Goal: Task Accomplishment & Management: Manage account settings

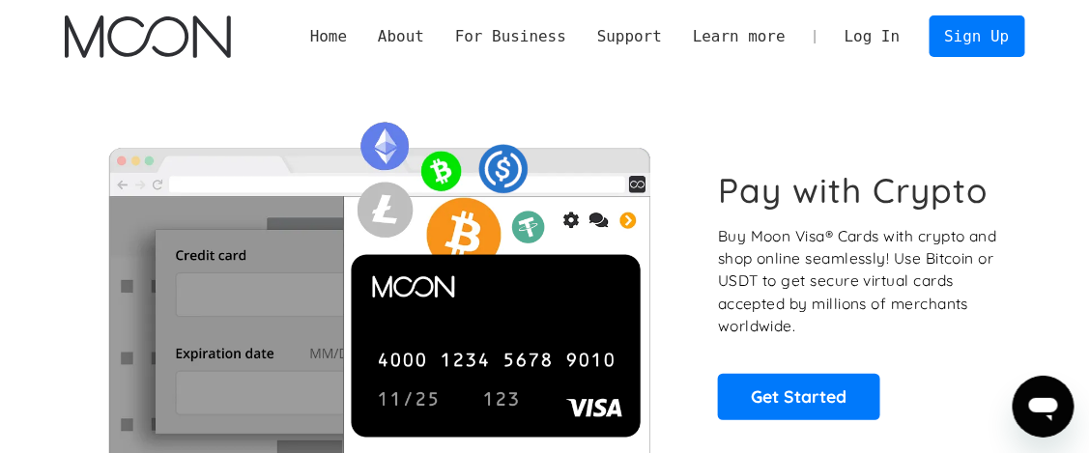
click at [908, 37] on link "Log In" at bounding box center [872, 36] width 86 height 40
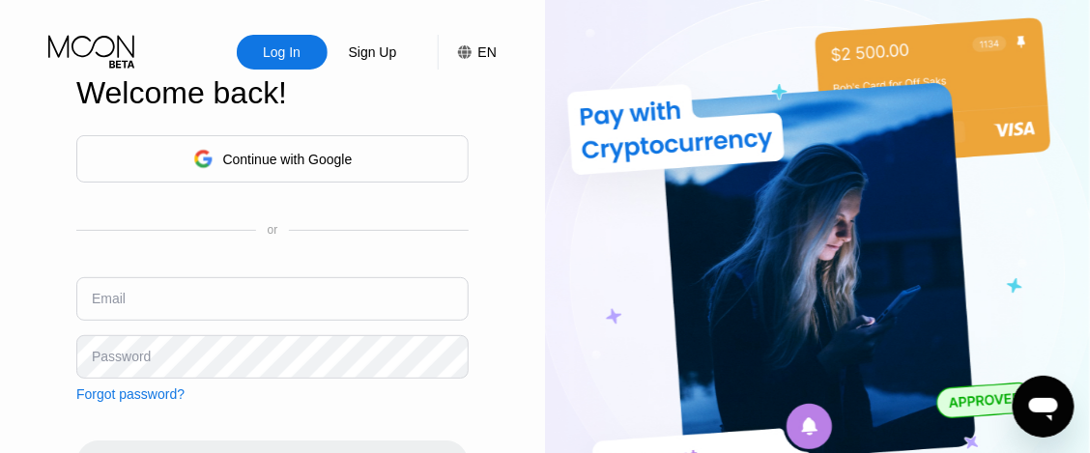
type input "[EMAIL_ADDRESS][DOMAIN_NAME]"
click at [282, 52] on div "Log In" at bounding box center [282, 52] width 42 height 19
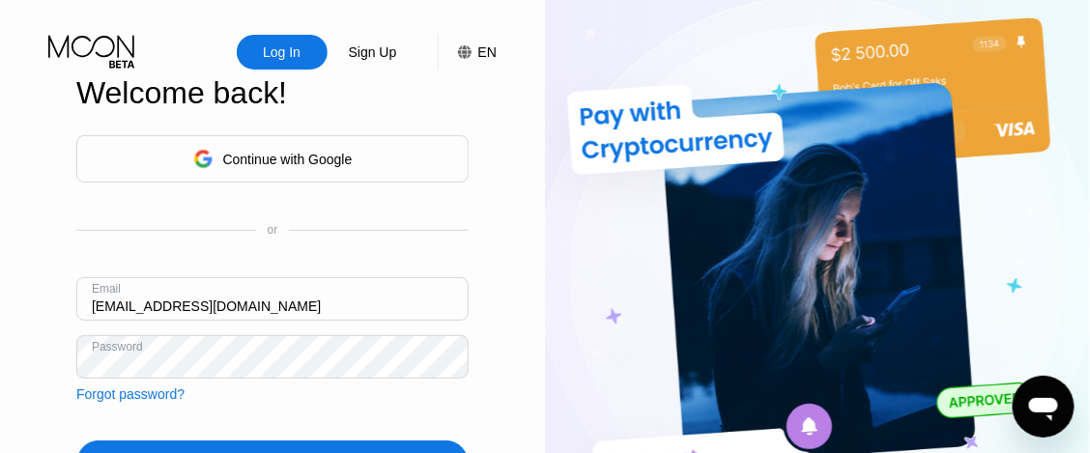
scroll to position [96, 0]
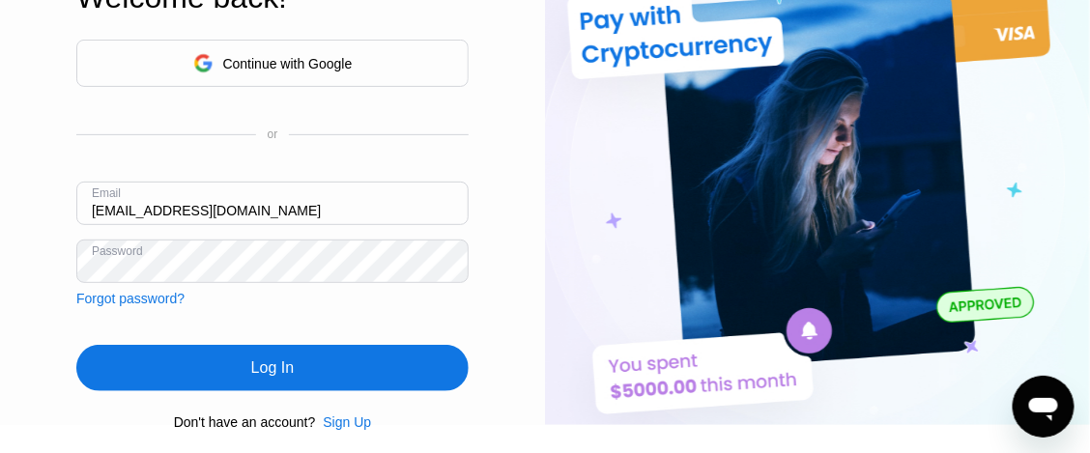
click at [292, 378] on div "Log In" at bounding box center [272, 368] width 43 height 19
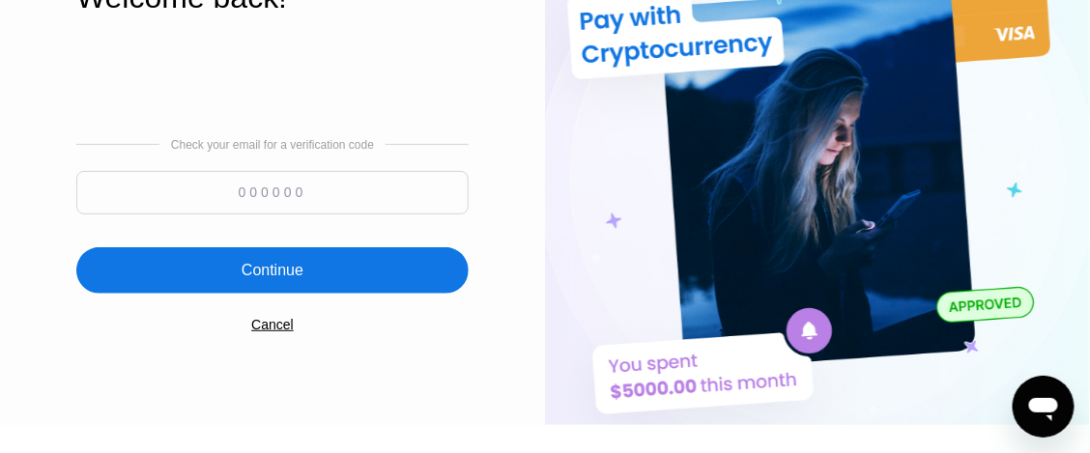
click at [308, 201] on input at bounding box center [272, 193] width 393 height 44
type input "494952"
click at [311, 264] on div "Continue" at bounding box center [272, 270] width 393 height 46
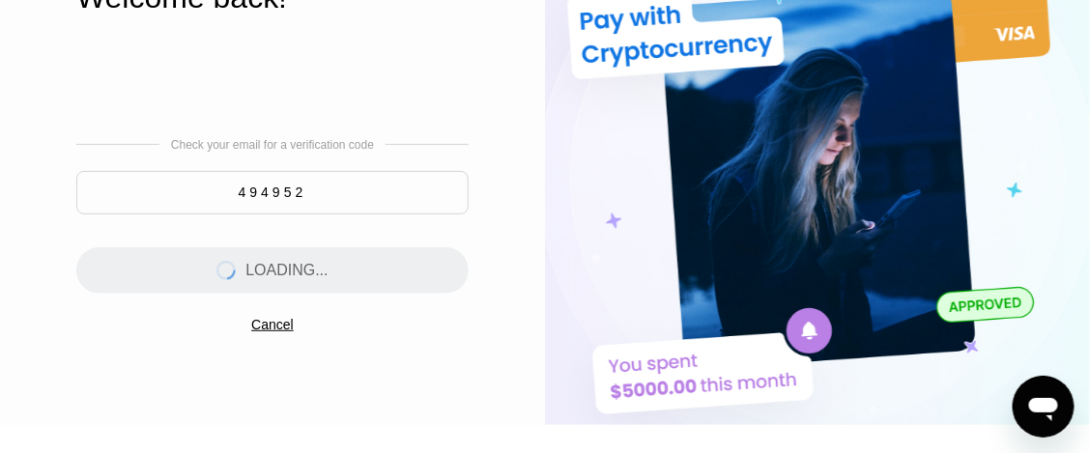
scroll to position [0, 0]
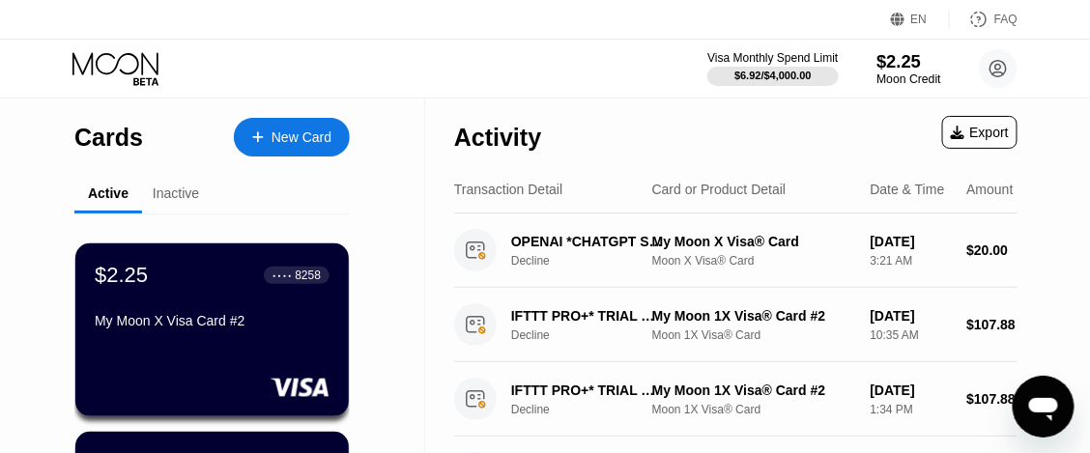
click at [897, 73] on div "Moon Credit" at bounding box center [909, 80] width 65 height 14
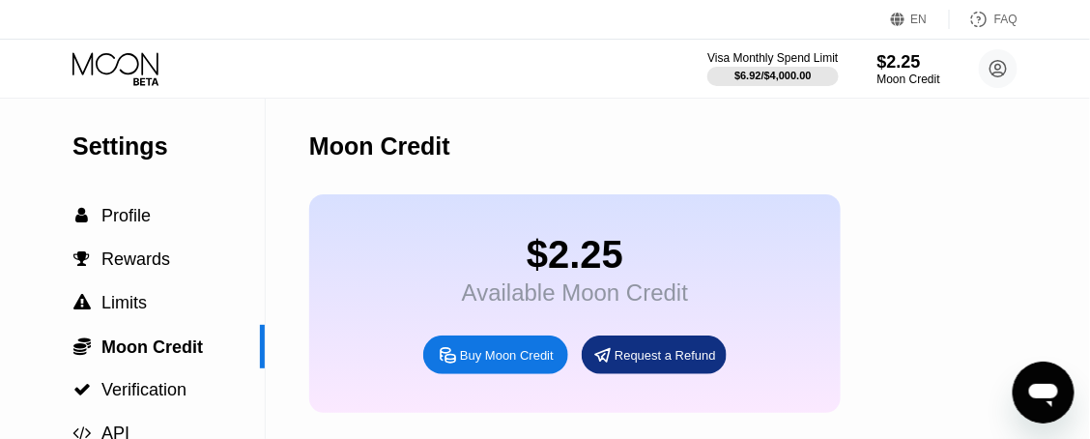
click at [535, 363] on div "Buy Moon Credit" at bounding box center [507, 355] width 94 height 16
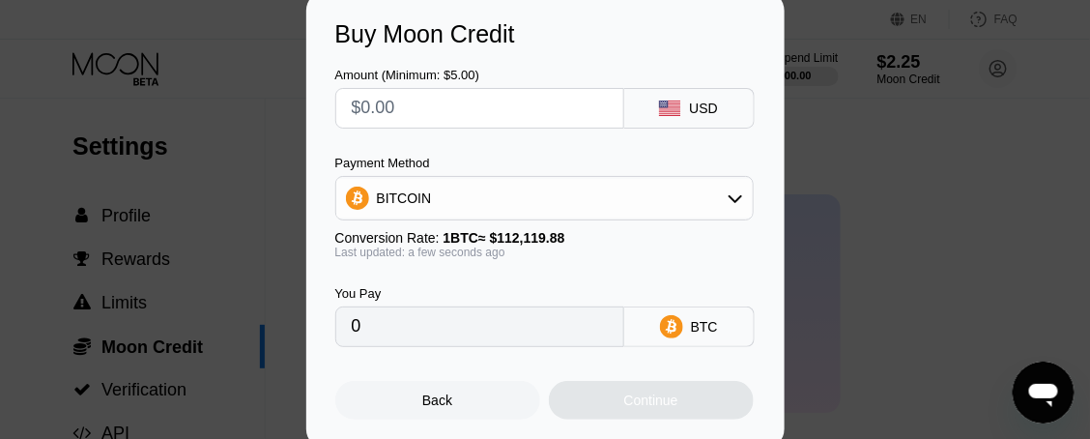
click at [466, 127] on div "Amount (Minimum: $5.00)" at bounding box center [479, 98] width 289 height 61
click at [470, 111] on input "text" at bounding box center [480, 108] width 256 height 39
type input "$20"
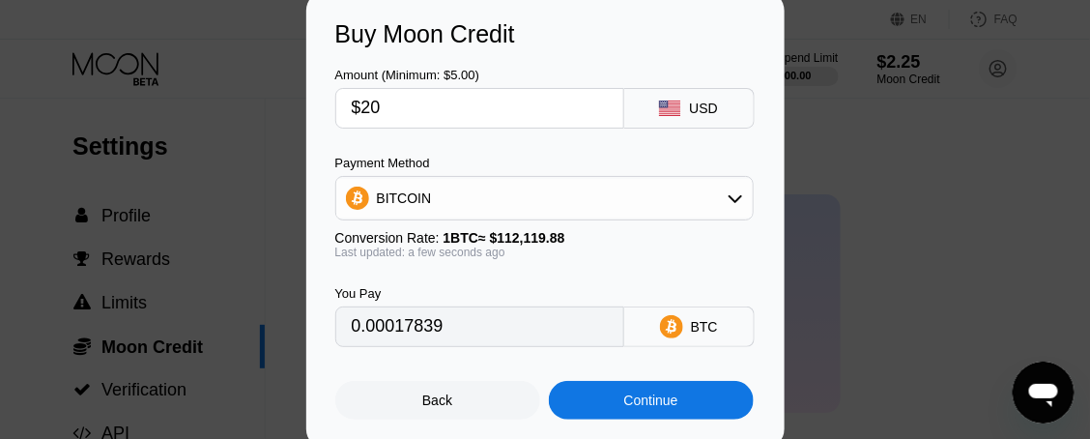
type input "0.00017839"
type input "$20"
click at [476, 199] on div "BITCOIN" at bounding box center [544, 198] width 417 height 39
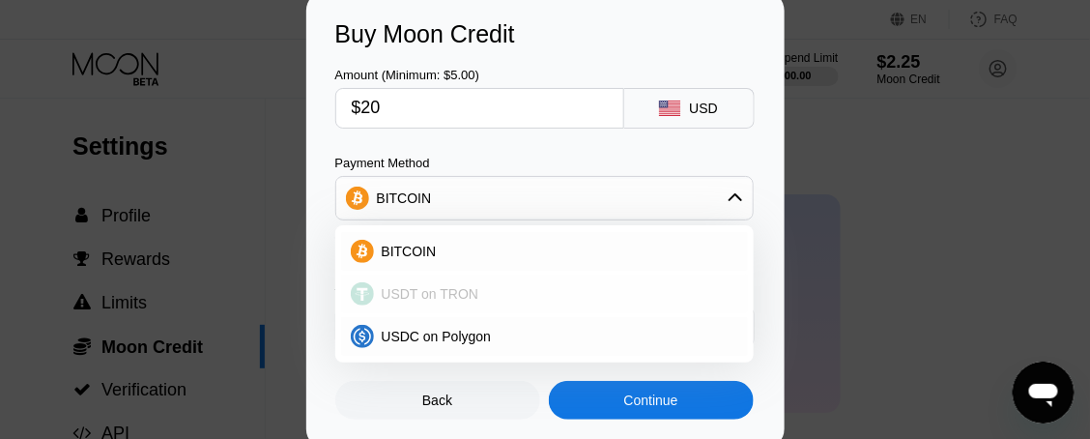
click at [464, 301] on span "USDT on TRON" at bounding box center [431, 293] width 98 height 15
type input "20.20"
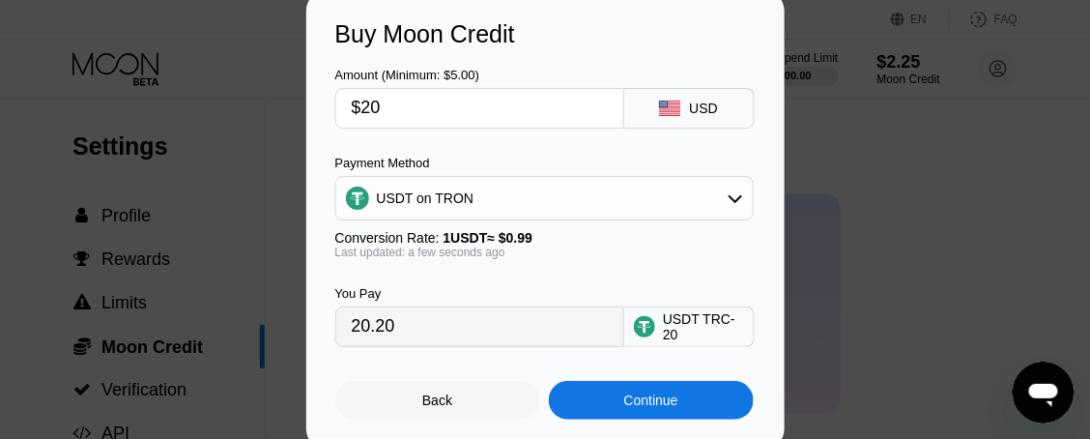
click at [766, 238] on div "Buy Moon Credit Amount (Minimum: $5.00) $20 USD Payment Method USDT on TRON Con…" at bounding box center [545, 219] width 479 height 457
click at [629, 408] on div "Continue" at bounding box center [652, 400] width 54 height 15
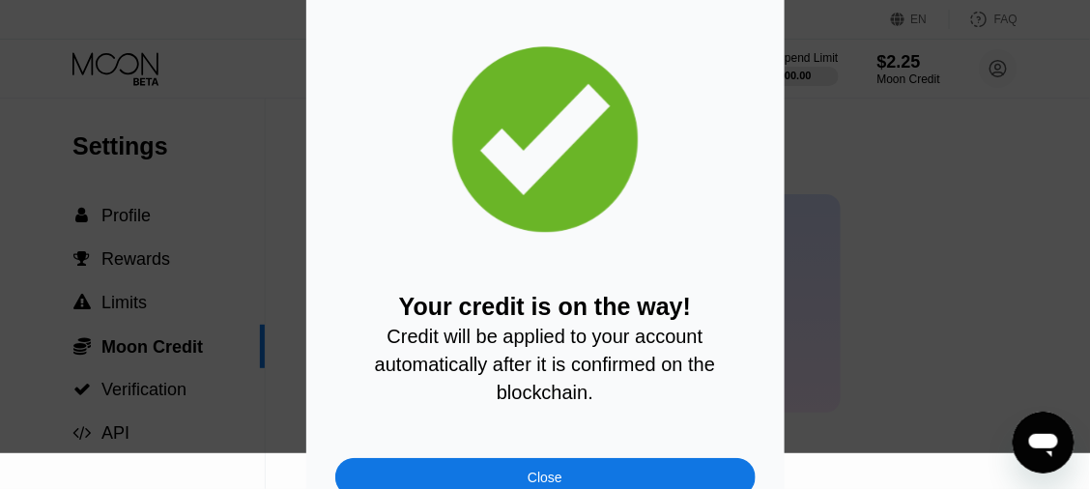
click at [670, 452] on div "Close" at bounding box center [545, 477] width 421 height 39
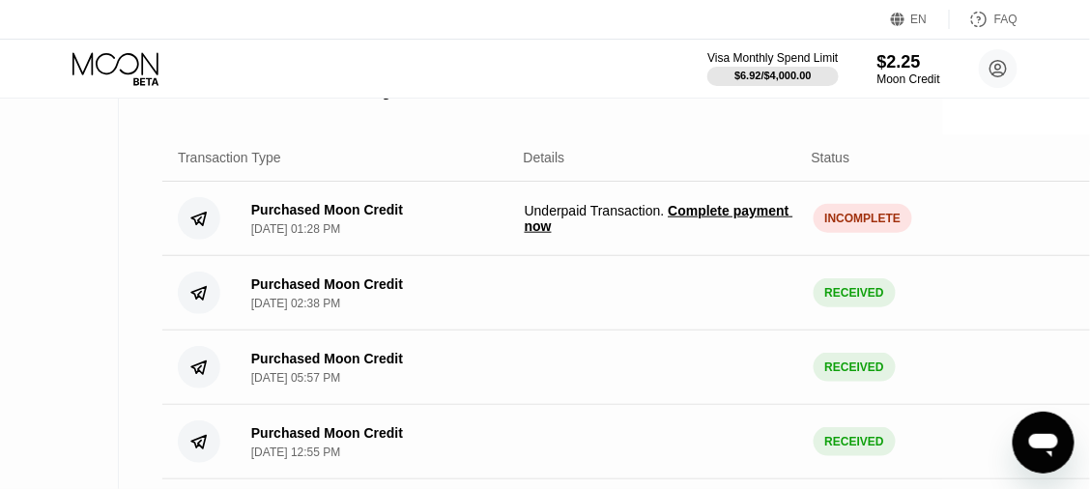
scroll to position [386, 228]
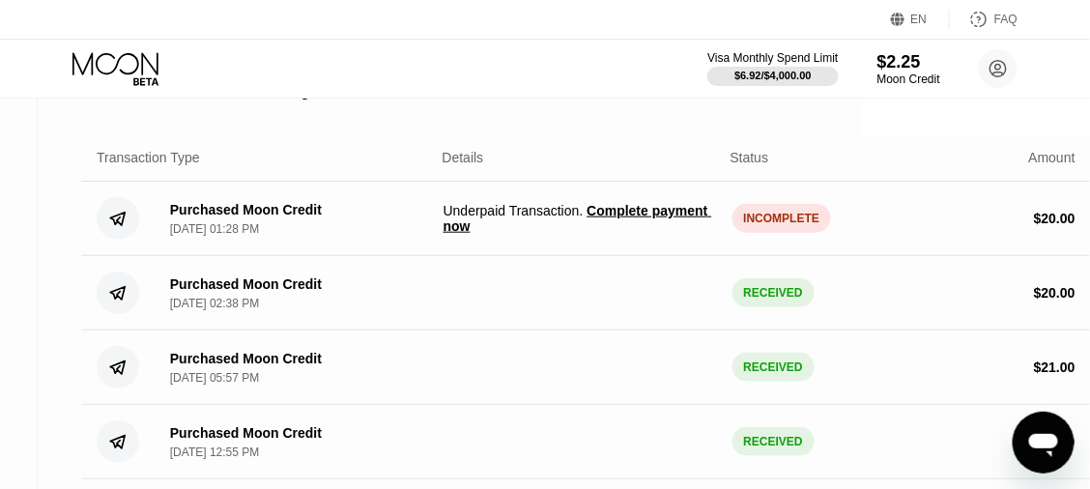
click at [625, 234] on span "Complete payment now" at bounding box center [578, 218] width 269 height 31
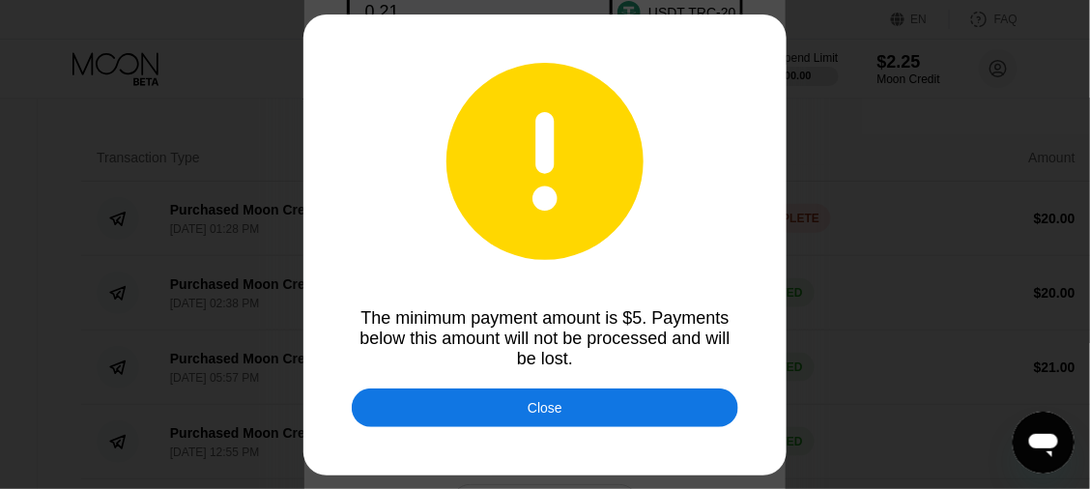
click at [633, 419] on div "Close" at bounding box center [545, 408] width 387 height 39
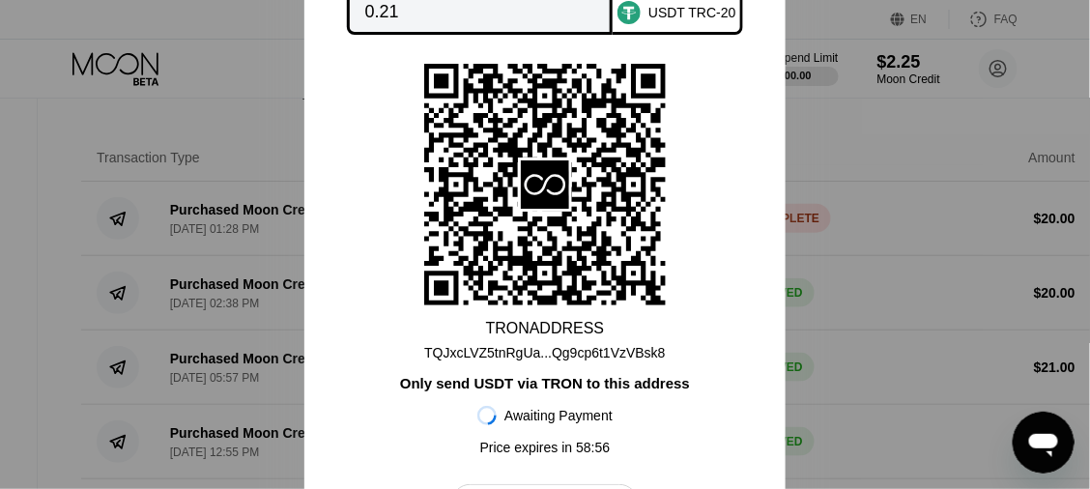
click at [837, 241] on div at bounding box center [545, 244] width 1090 height 489
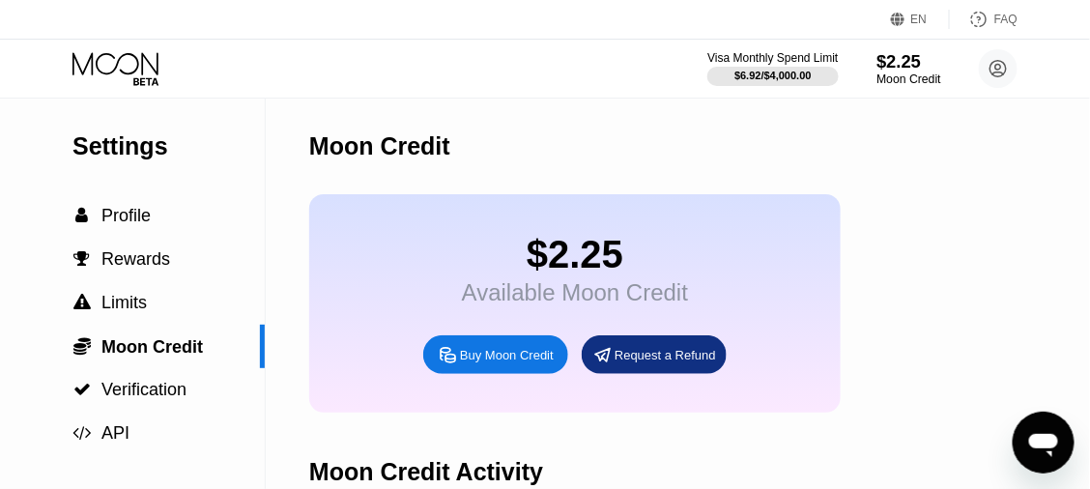
click at [920, 81] on div "Moon Credit" at bounding box center [909, 80] width 65 height 14
click at [905, 55] on div "$2.25" at bounding box center [909, 61] width 65 height 20
click at [904, 68] on div "$2.25" at bounding box center [909, 61] width 65 height 20
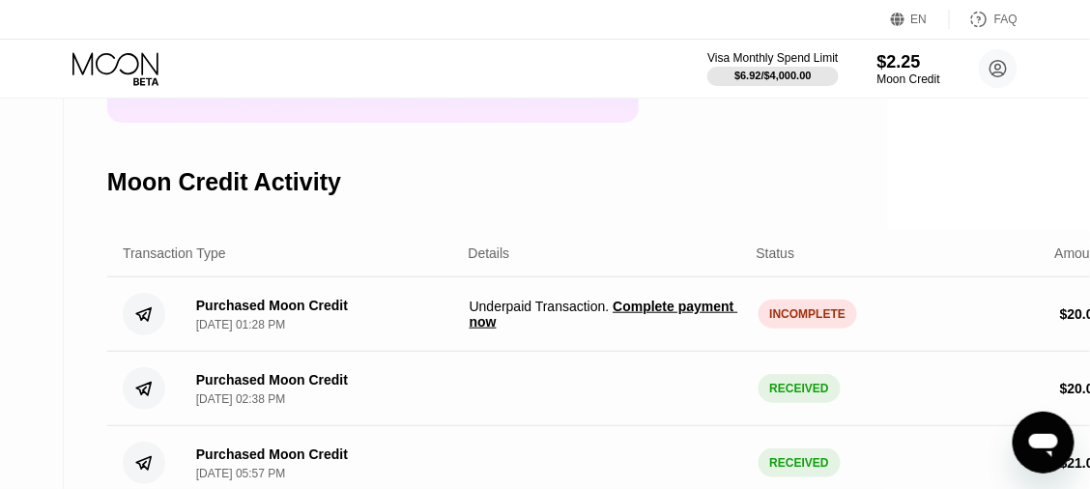
scroll to position [290, 228]
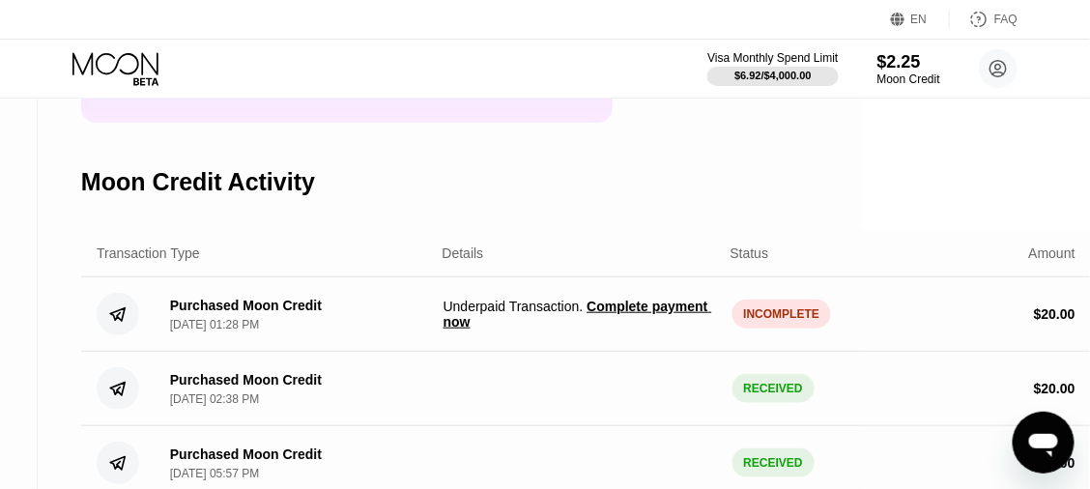
click at [454, 330] on span "Complete payment now" at bounding box center [578, 314] width 269 height 31
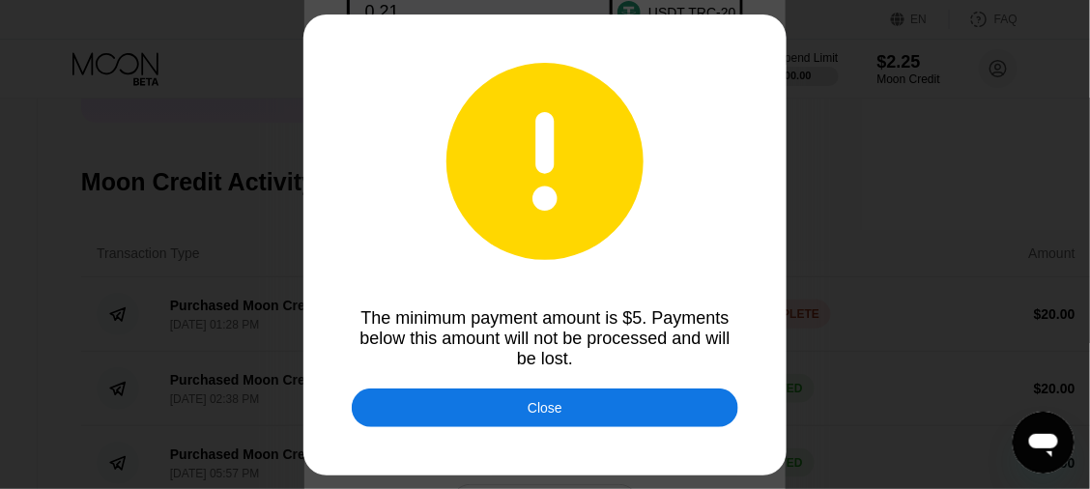
click at [598, 415] on div "Close" at bounding box center [545, 408] width 387 height 39
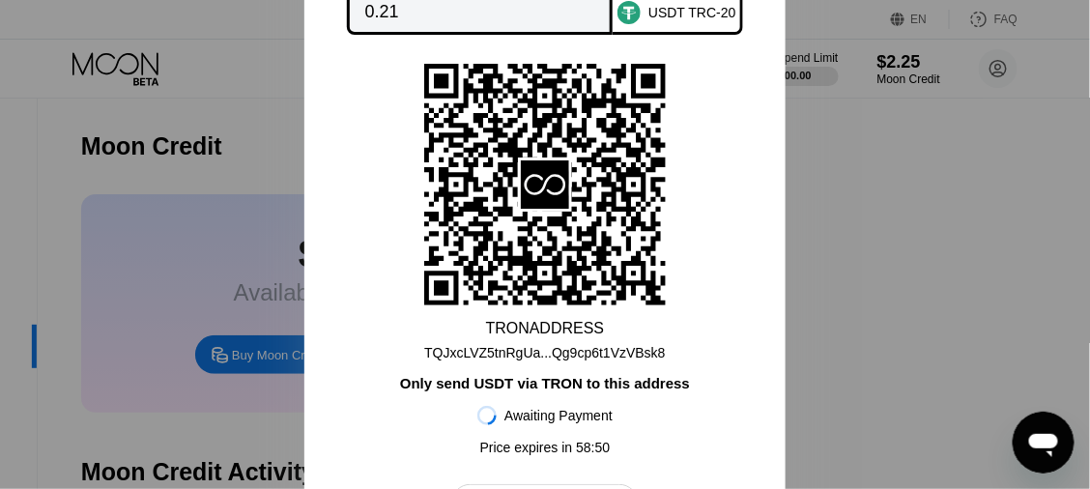
scroll to position [0, 228]
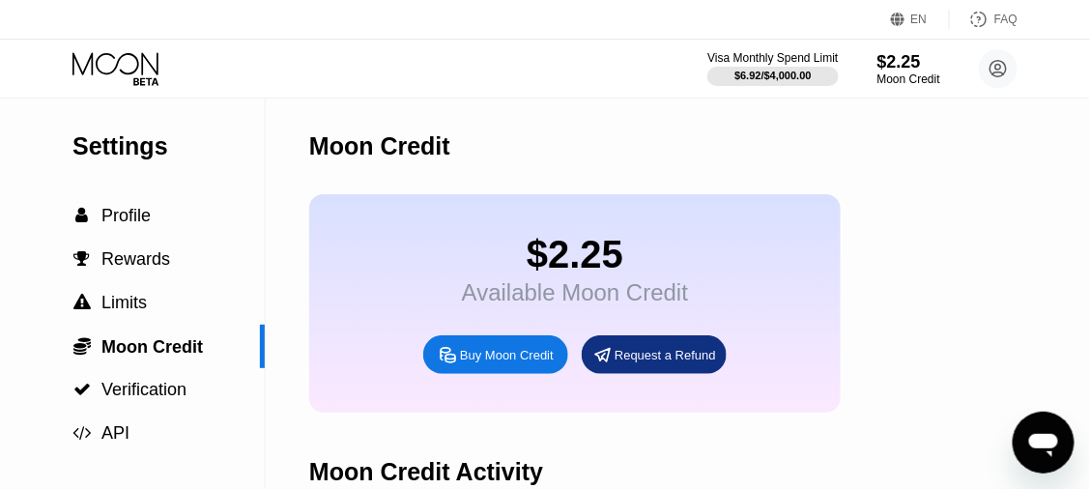
scroll to position [290, 0]
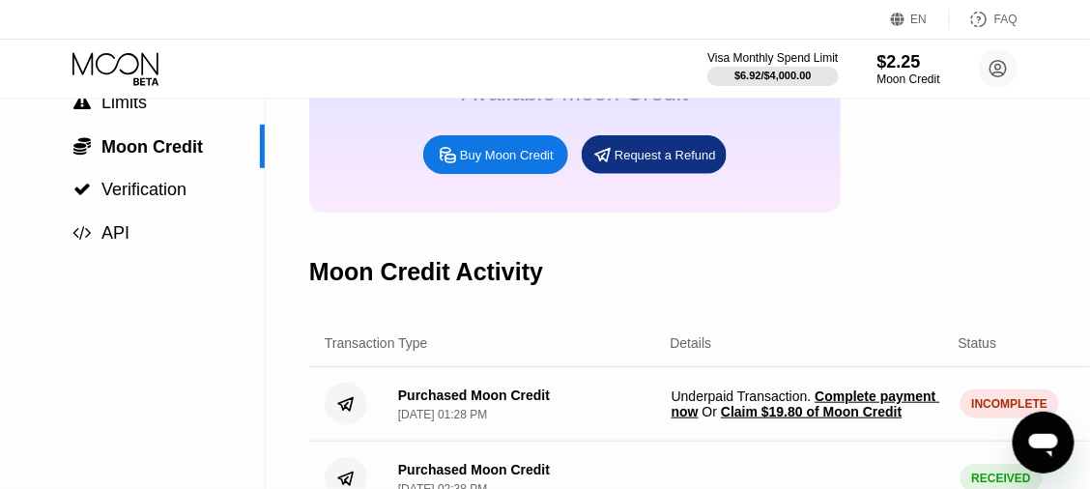
scroll to position [386, 0]
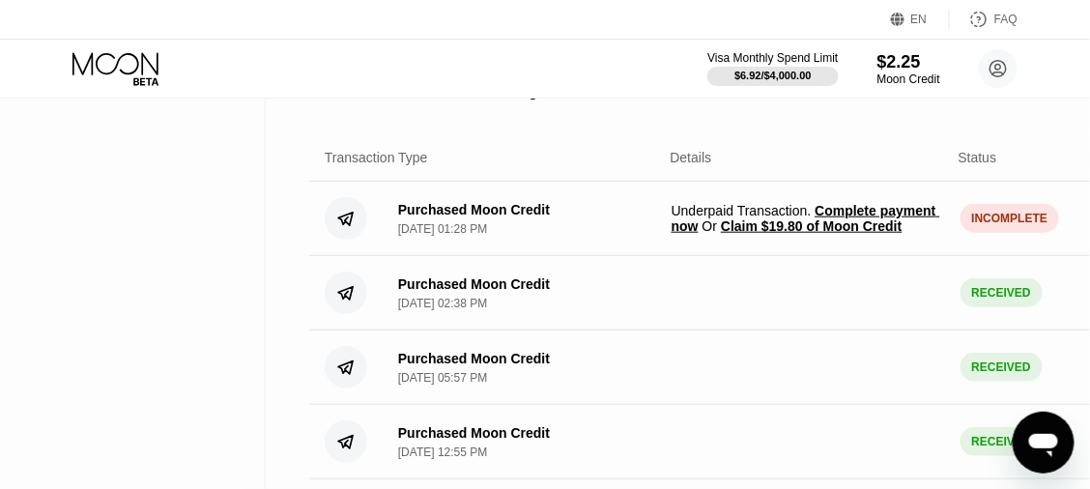
click at [797, 234] on span "Claim $19.80 of Moon Credit" at bounding box center [811, 225] width 181 height 15
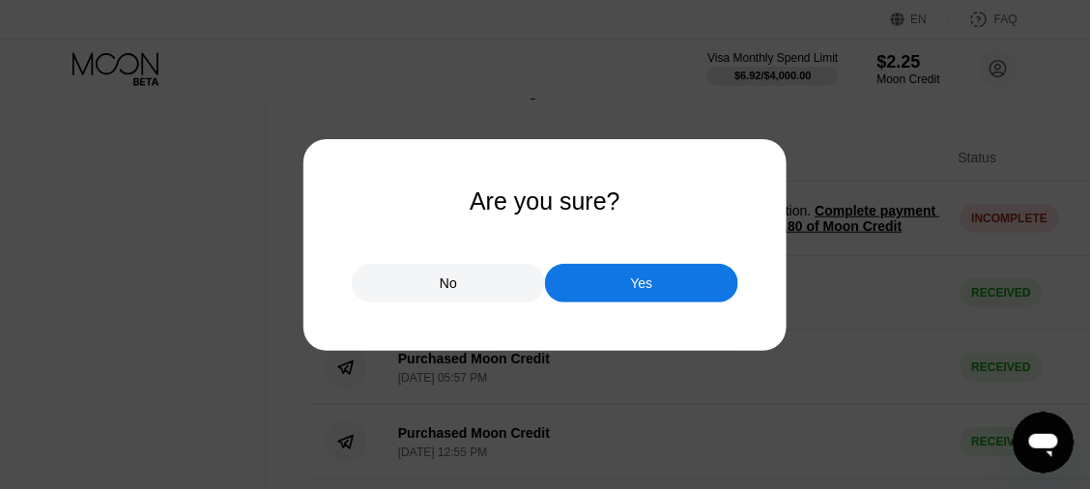
click at [904, 349] on div at bounding box center [552, 252] width 1105 height 504
click at [663, 280] on div "Yes" at bounding box center [641, 283] width 193 height 39
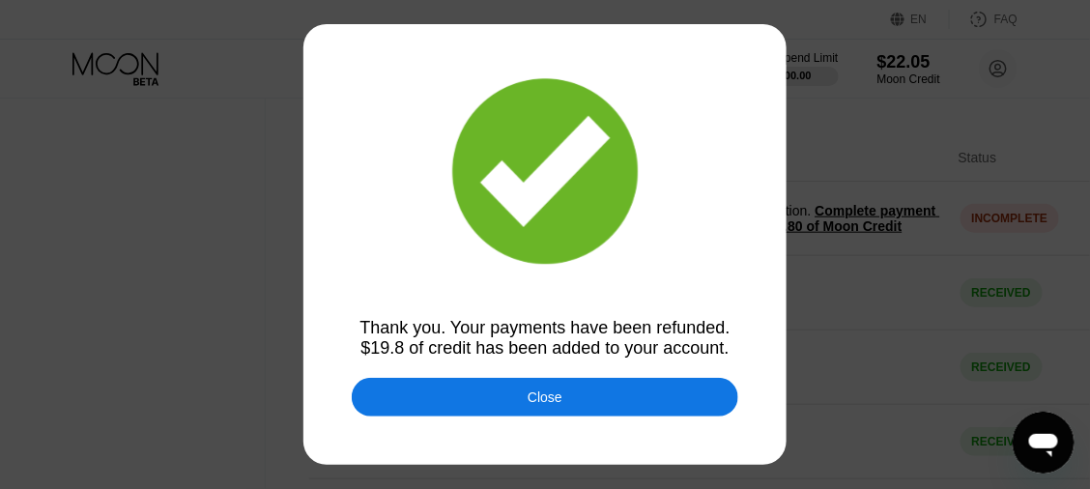
click at [628, 398] on div "Close" at bounding box center [545, 397] width 387 height 39
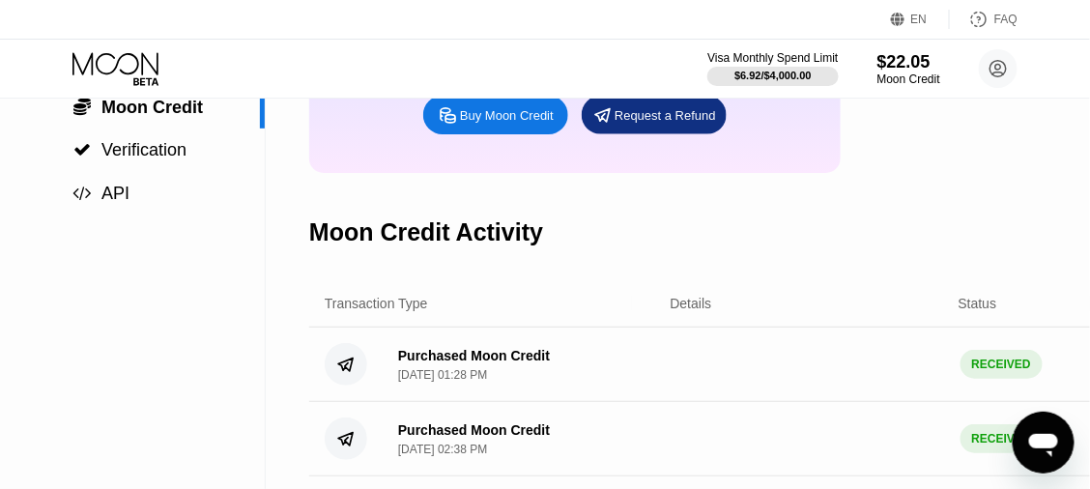
scroll to position [192, 0]
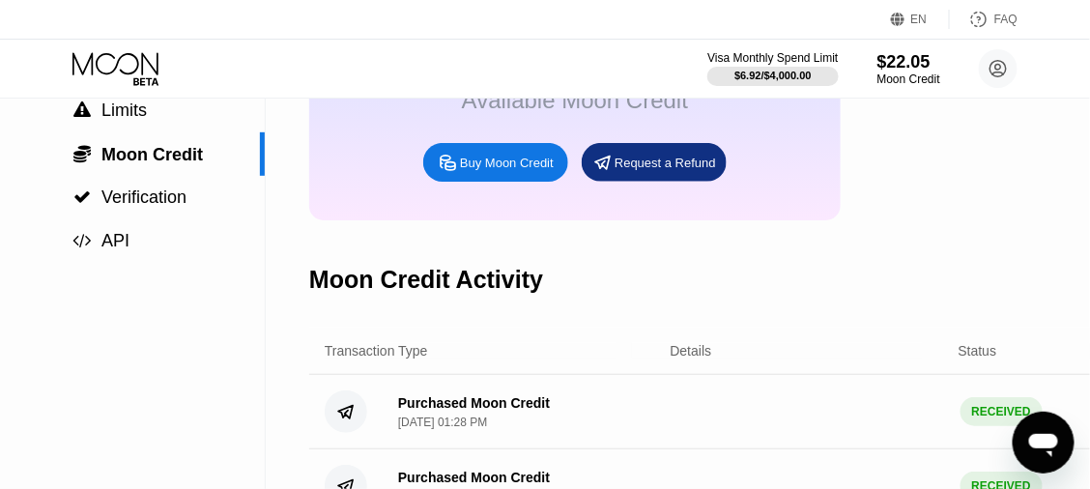
click at [129, 64] on icon at bounding box center [118, 69] width 90 height 34
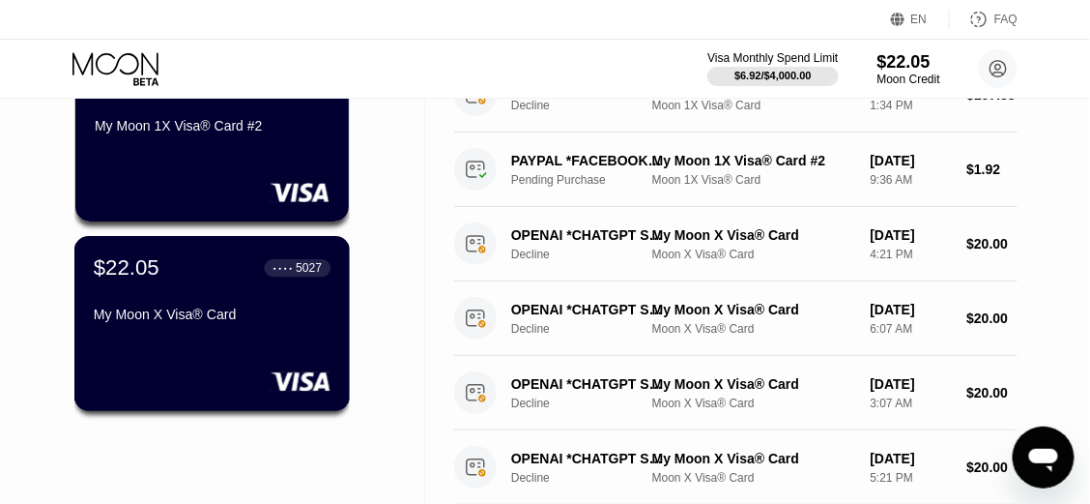
scroll to position [482, 0]
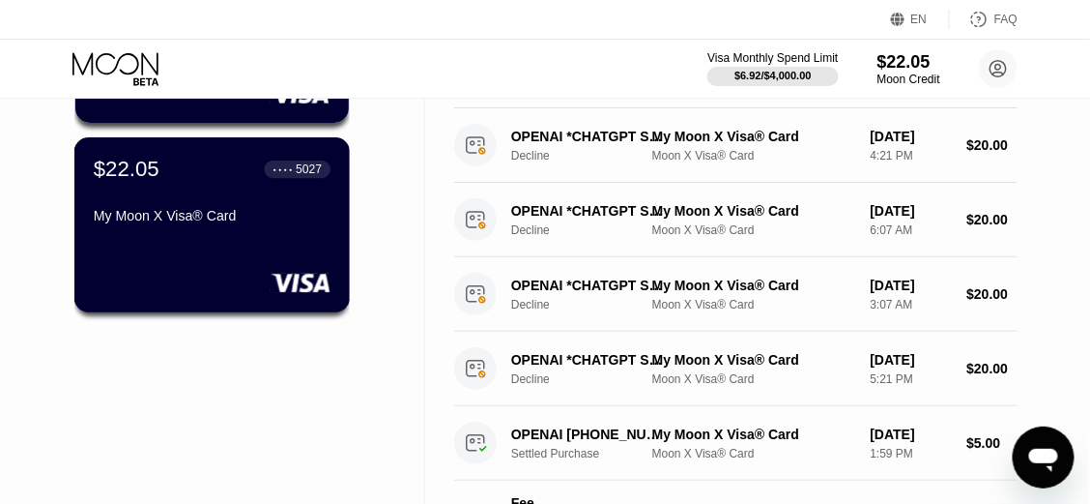
click at [295, 223] on div "My Moon X Visa® Card" at bounding box center [212, 215] width 237 height 15
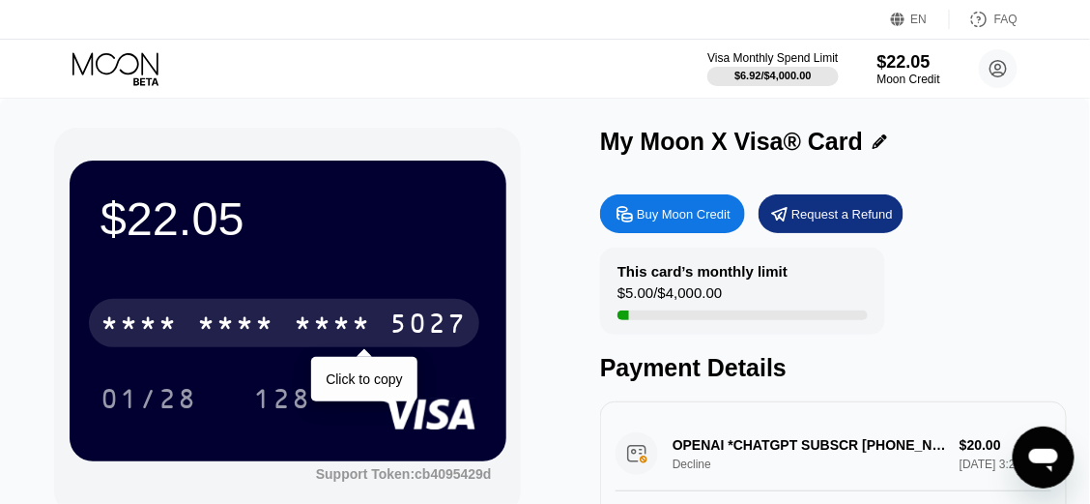
click at [284, 318] on div "* * * * * * * * * * * * 5027" at bounding box center [284, 323] width 391 height 48
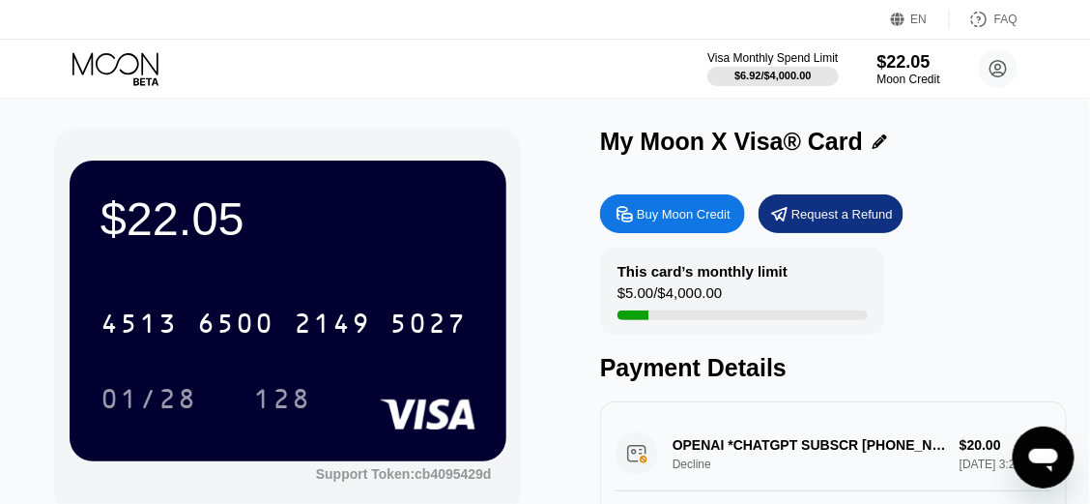
scroll to position [96, 0]
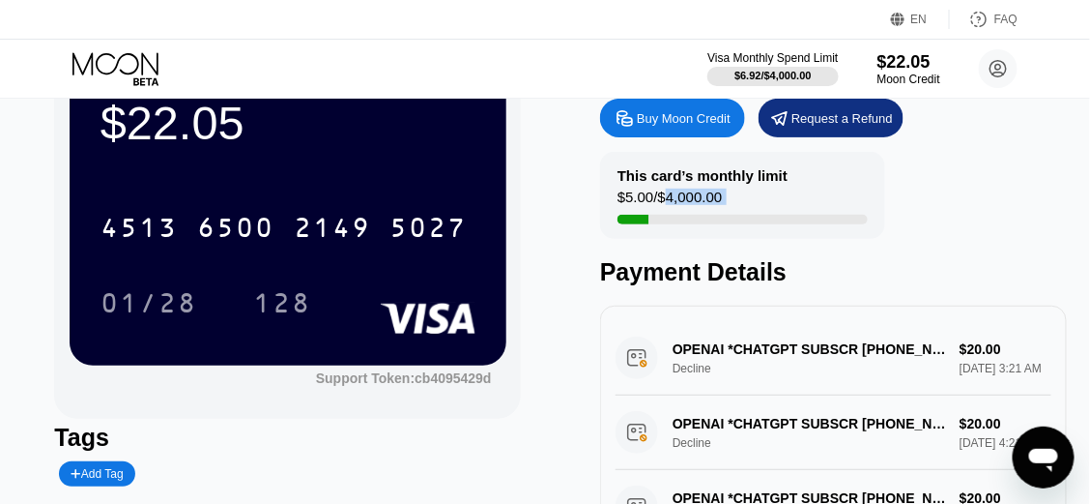
drag, startPoint x: 678, startPoint y: 207, endPoint x: 731, endPoint y: 208, distance: 53.2
click at [731, 208] on div "This card’s monthly limit $5.00 / $4,000.00" at bounding box center [742, 195] width 285 height 87
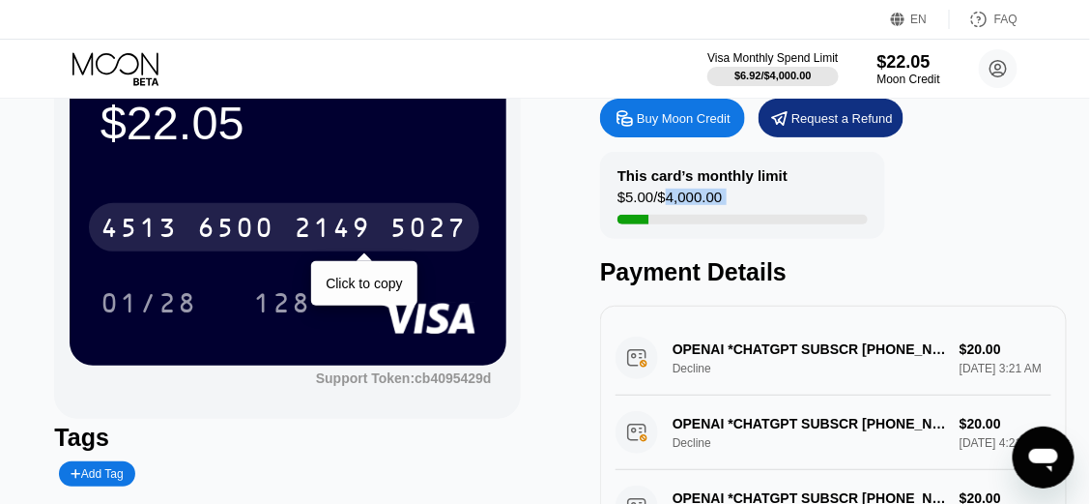
click at [376, 226] on div "[CREDIT_CARD_NUMBER]" at bounding box center [284, 227] width 391 height 48
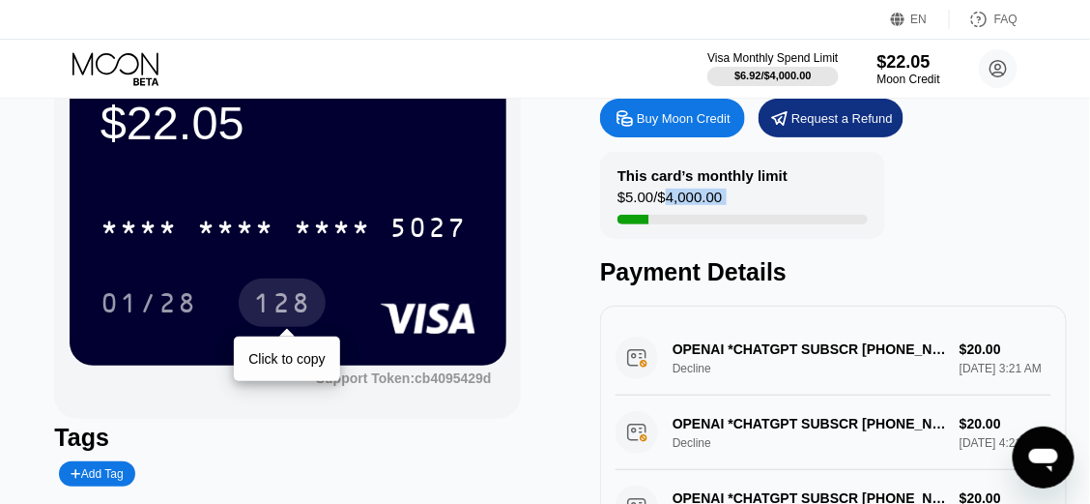
click at [279, 310] on div "128" at bounding box center [282, 305] width 58 height 31
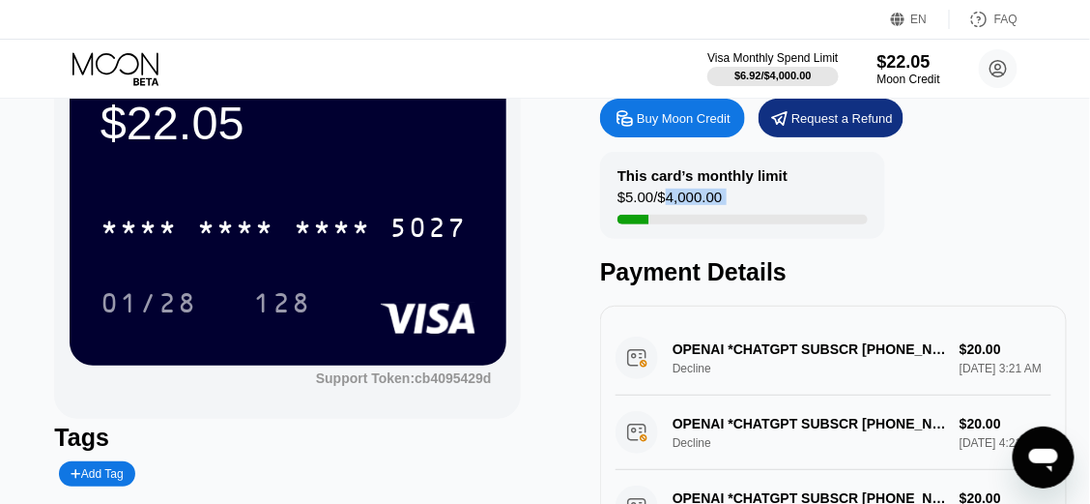
click at [1050, 211] on div "This card’s monthly limit $5.00 / $4,000.00 Payment Details" at bounding box center [833, 219] width 467 height 134
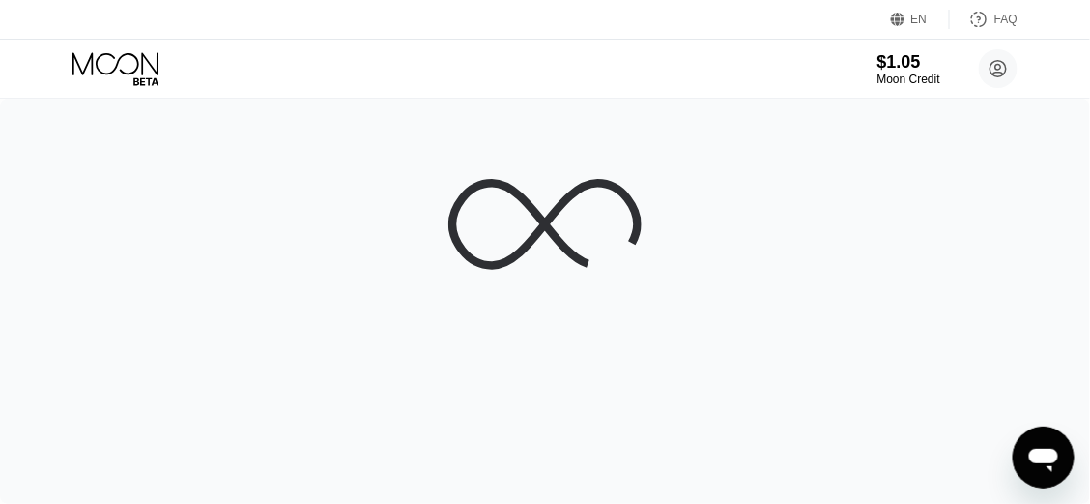
click at [131, 71] on icon at bounding box center [118, 69] width 90 height 34
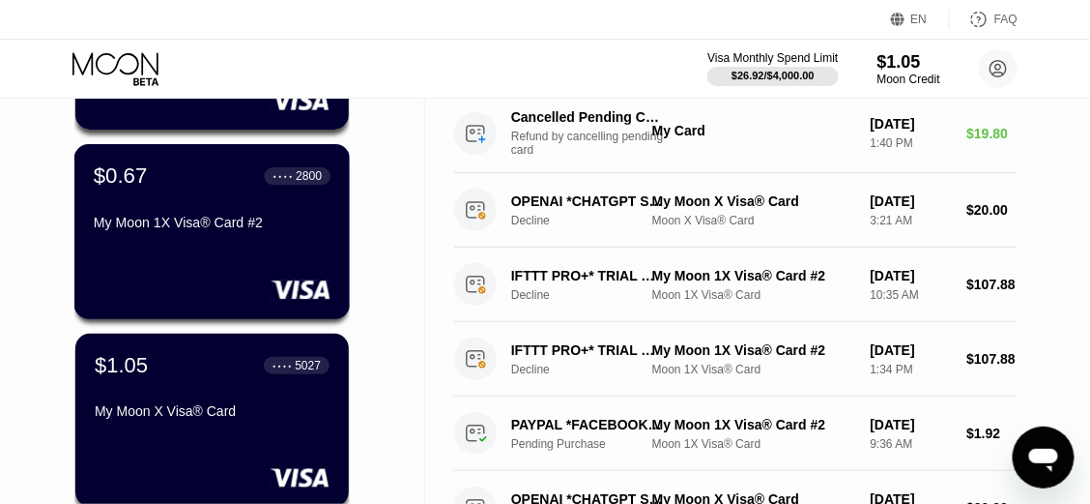
scroll to position [290, 0]
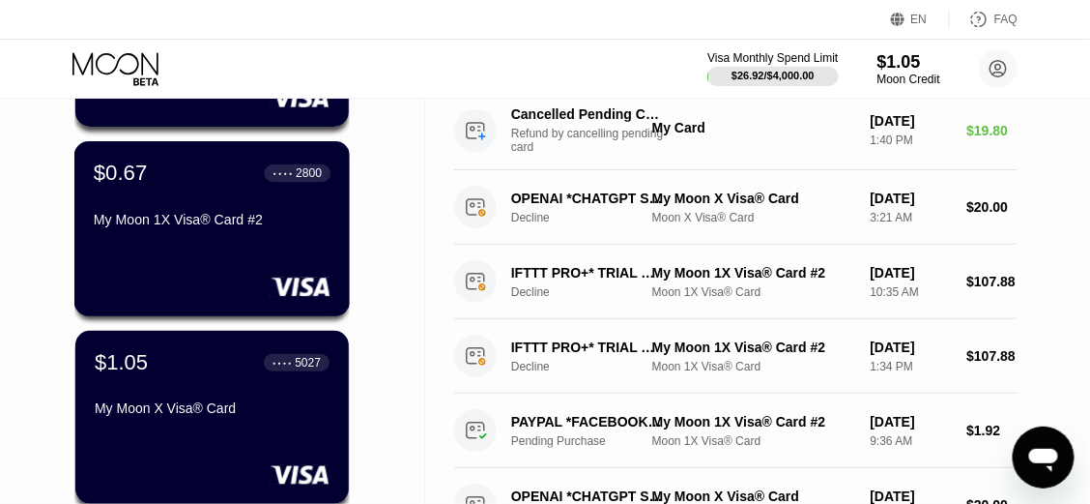
click at [220, 235] on div "My Moon 1X Visa® Card #2" at bounding box center [212, 223] width 237 height 23
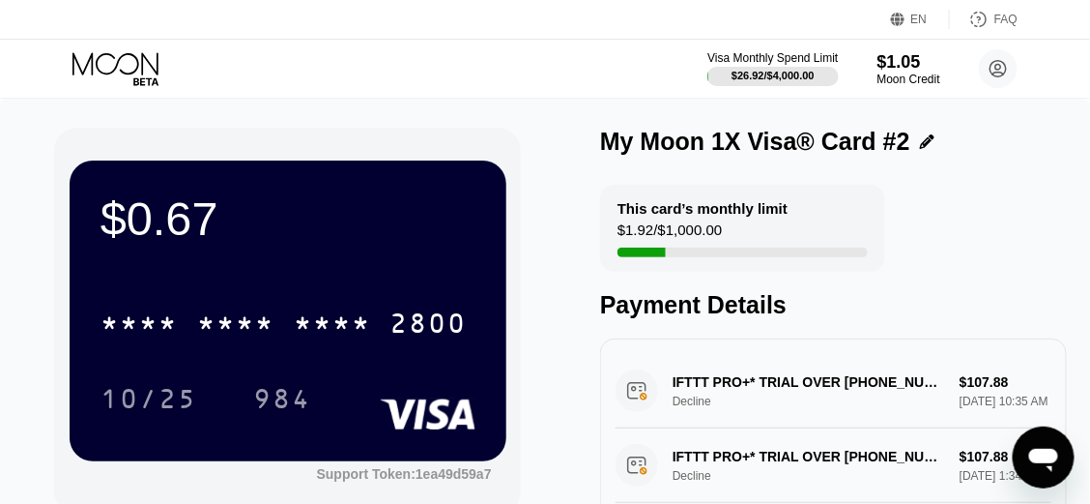
click at [968, 381] on div "IFTTT PRO+* TRIAL OVER +14152941043 US Decline $107.88 Sep 23, 2025 10:35 AM" at bounding box center [834, 391] width 436 height 74
